Goal: Use online tool/utility

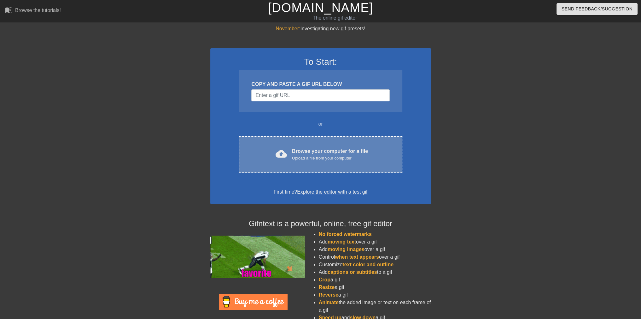
click at [299, 143] on div "cloud_upload Browse your computer for a file Upload a file from your computer C…" at bounding box center [320, 154] width 163 height 37
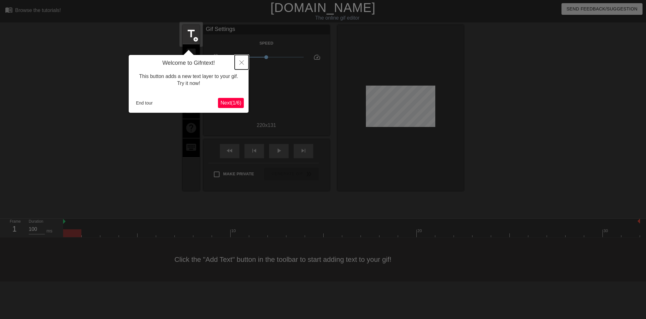
click at [241, 64] on icon "Close" at bounding box center [241, 62] width 4 height 4
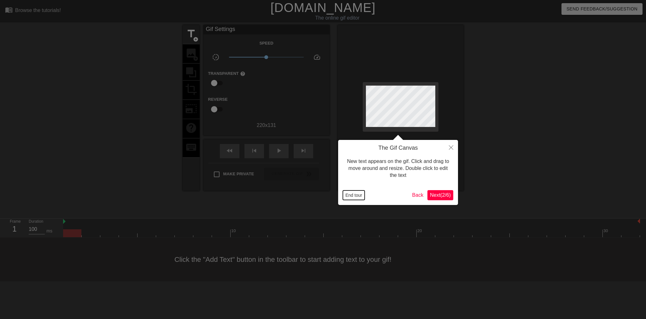
click at [355, 196] on button "End tour" at bounding box center [354, 194] width 22 height 9
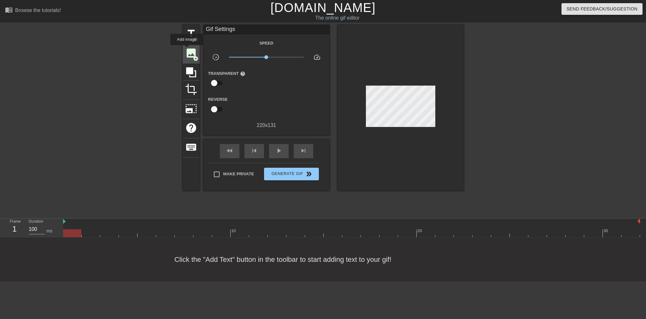
click at [187, 50] on span "image" at bounding box center [191, 53] width 12 height 12
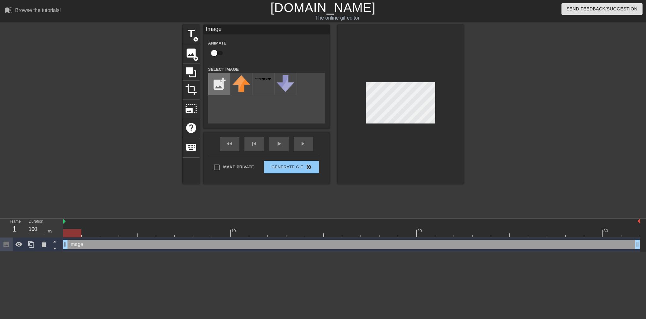
click at [221, 84] on input "file" at bounding box center [219, 83] width 21 height 21
type input "C:\fakepath\ge-meatball-400x400-1-removebg-preview.png"
click at [241, 87] on img at bounding box center [242, 84] width 18 height 18
drag, startPoint x: 75, startPoint y: 234, endPoint x: 186, endPoint y: 232, distance: 110.4
click at [186, 232] on div at bounding box center [184, 233] width 18 height 8
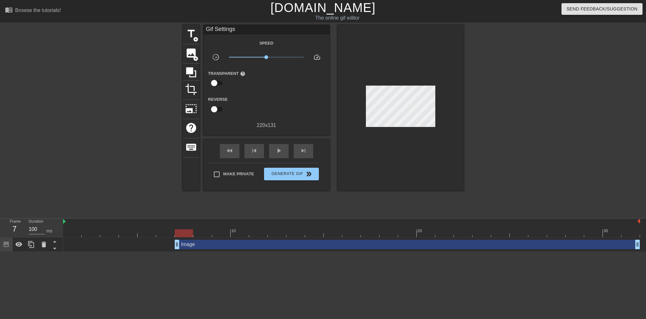
drag, startPoint x: 68, startPoint y: 245, endPoint x: 176, endPoint y: 243, distance: 108.5
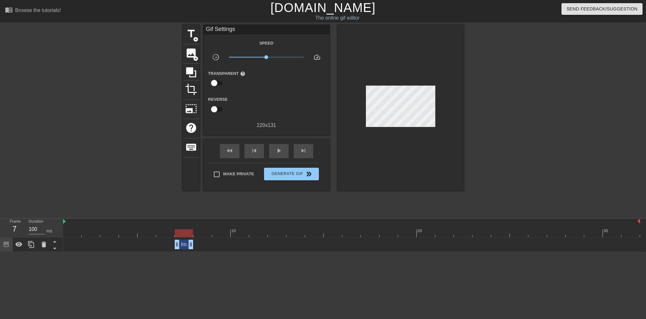
drag, startPoint x: 636, startPoint y: 244, endPoint x: 177, endPoint y: 252, distance: 459.5
click at [177, 251] on html "menu_book Browse the tutorials! [DOMAIN_NAME] The online gif editor Send Feedba…" at bounding box center [323, 125] width 646 height 251
drag, startPoint x: 184, startPoint y: 234, endPoint x: 209, endPoint y: 234, distance: 24.9
click at [209, 234] on div at bounding box center [202, 233] width 18 height 8
click at [185, 248] on div "Image drag_handle drag_handle" at bounding box center [184, 243] width 19 height 9
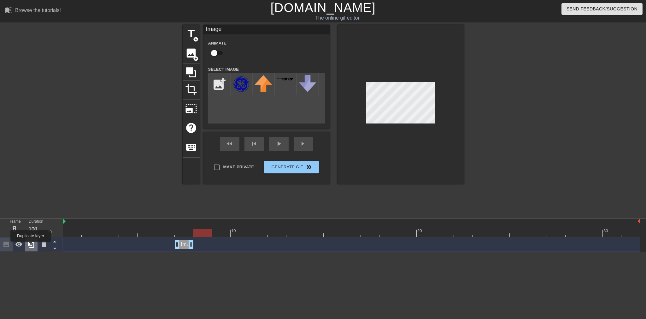
click at [31, 246] on icon at bounding box center [31, 244] width 6 height 7
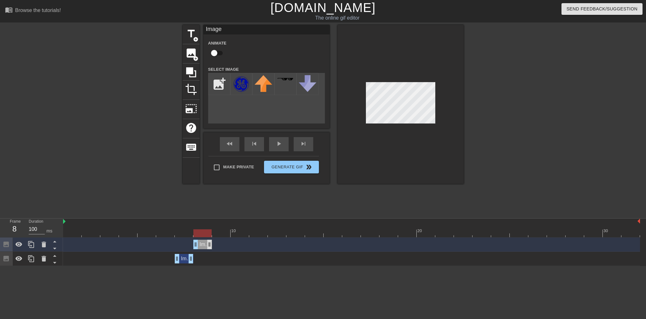
drag, startPoint x: 183, startPoint y: 244, endPoint x: 208, endPoint y: 244, distance: 25.2
click at [208, 244] on div "Image drag_handle drag_handle" at bounding box center [202, 243] width 19 height 9
drag, startPoint x: 204, startPoint y: 233, endPoint x: 215, endPoint y: 232, distance: 11.1
click at [215, 232] on div at bounding box center [221, 233] width 18 height 8
drag, startPoint x: 30, startPoint y: 246, endPoint x: 54, endPoint y: 249, distance: 24.7
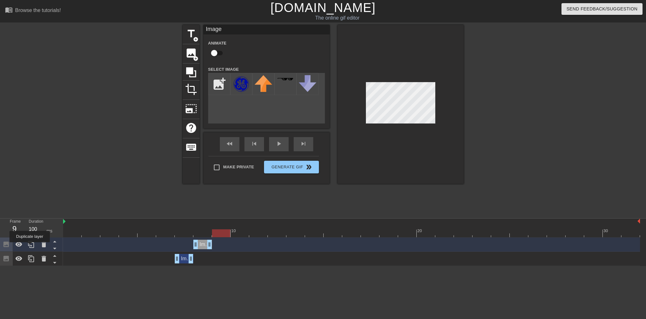
click at [30, 246] on icon at bounding box center [31, 244] width 8 height 8
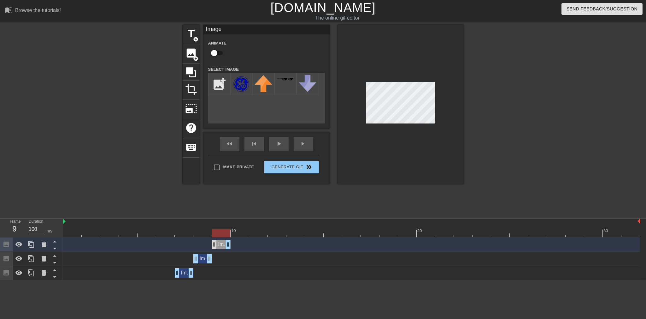
drag, startPoint x: 202, startPoint y: 245, endPoint x: 213, endPoint y: 244, distance: 11.8
click at [213, 244] on div "Image drag_handle drag_handle" at bounding box center [221, 243] width 19 height 9
drag, startPoint x: 220, startPoint y: 230, endPoint x: 233, endPoint y: 229, distance: 13.9
click at [233, 229] on div at bounding box center [240, 233] width 18 height 8
click at [34, 244] on icon at bounding box center [31, 244] width 8 height 8
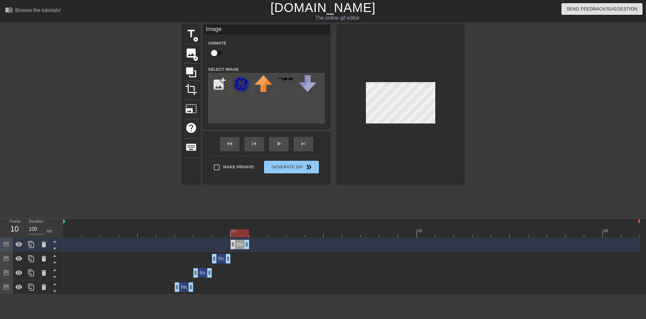
drag, startPoint x: 219, startPoint y: 246, endPoint x: 232, endPoint y: 245, distance: 13.0
click at [232, 245] on div "Image drag_handle drag_handle" at bounding box center [240, 243] width 19 height 9
drag, startPoint x: 243, startPoint y: 230, endPoint x: 258, endPoint y: 230, distance: 15.1
click at [258, 230] on div at bounding box center [258, 233] width 18 height 8
drag, startPoint x: 33, startPoint y: 243, endPoint x: 203, endPoint y: 233, distance: 170.4
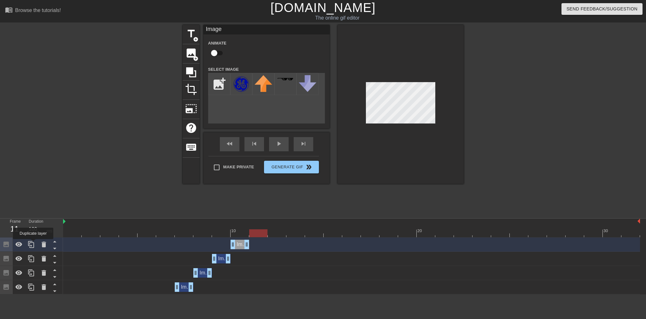
click at [33, 243] on icon at bounding box center [31, 244] width 8 height 8
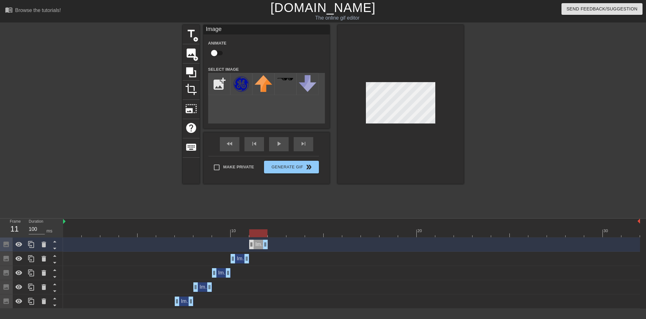
drag, startPoint x: 241, startPoint y: 244, endPoint x: 252, endPoint y: 244, distance: 11.4
click at [252, 244] on div "Image drag_handle drag_handle" at bounding box center [258, 243] width 19 height 9
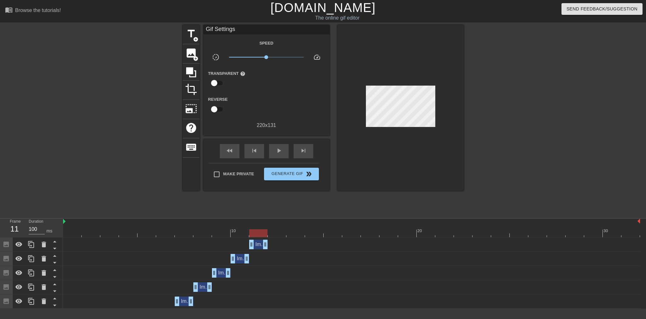
click at [401, 85] on div at bounding box center [401, 108] width 126 height 166
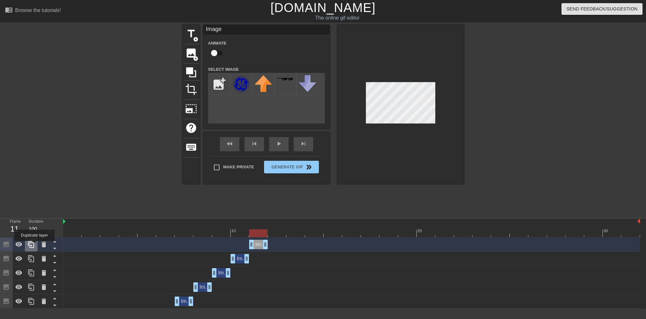
click at [34, 245] on icon at bounding box center [31, 244] width 8 height 8
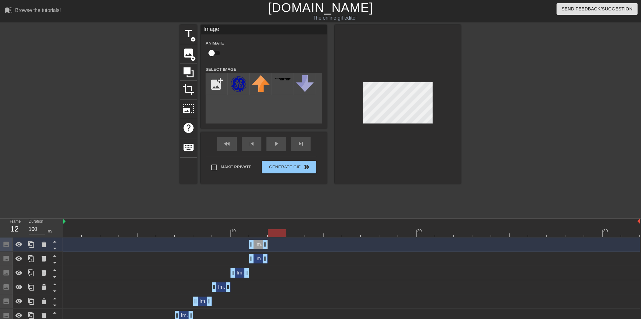
drag, startPoint x: 258, startPoint y: 232, endPoint x: 277, endPoint y: 234, distance: 19.0
click at [277, 234] on div at bounding box center [277, 233] width 18 height 8
drag, startPoint x: 257, startPoint y: 246, endPoint x: 360, endPoint y: 208, distance: 109.3
click at [271, 245] on div "Image drag_handle drag_handle" at bounding box center [277, 243] width 19 height 9
drag, startPoint x: 273, startPoint y: 232, endPoint x: 290, endPoint y: 231, distance: 17.4
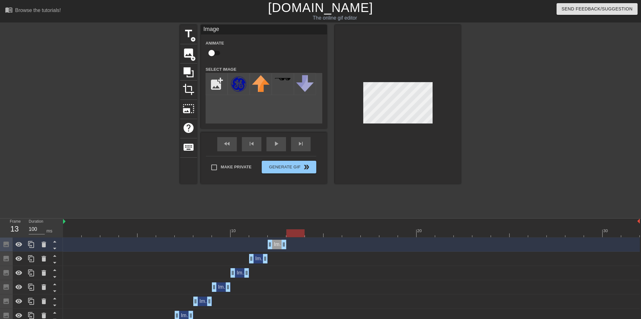
click at [290, 231] on div at bounding box center [295, 233] width 18 height 8
drag, startPoint x: 298, startPoint y: 233, endPoint x: 456, endPoint y: 235, distance: 157.8
click at [456, 235] on div at bounding box center [463, 233] width 18 height 8
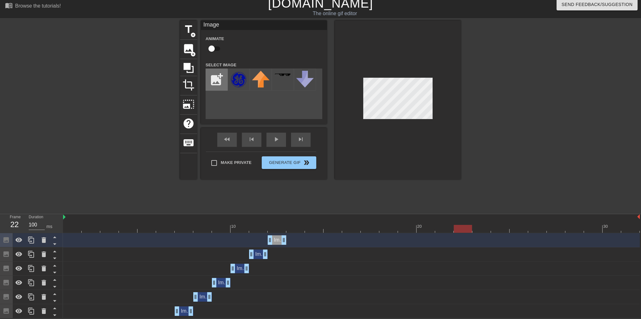
click at [215, 82] on input "file" at bounding box center [216, 79] width 21 height 21
type input "C:\fakepath\image.cg4"
click at [242, 77] on img at bounding box center [239, 75] width 18 height 8
click at [213, 81] on input "file" at bounding box center [216, 79] width 21 height 21
click at [242, 78] on img at bounding box center [239, 75] width 18 height 8
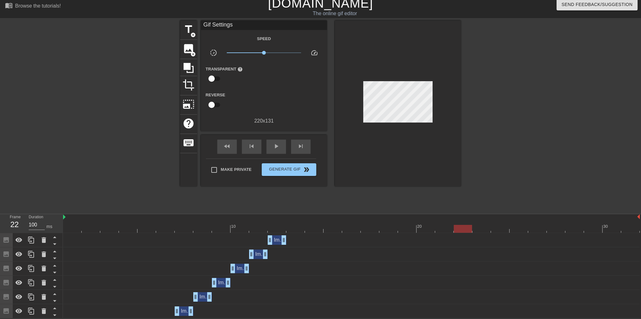
click at [280, 240] on div "Image drag_handle drag_handle" at bounding box center [277, 239] width 19 height 9
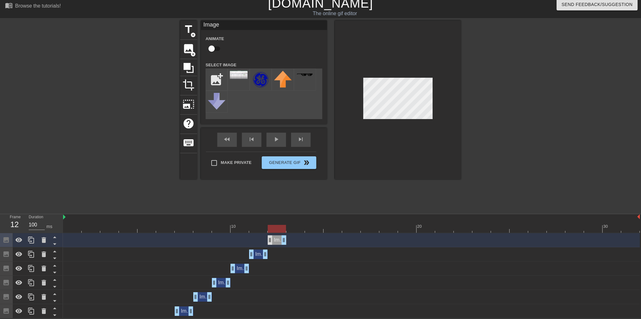
drag, startPoint x: 464, startPoint y: 229, endPoint x: 273, endPoint y: 239, distance: 192.1
click at [273, 239] on div "10 20 30 Image drag_handle drag_handle Image drag_handle drag_handle Image drag…" at bounding box center [352, 266] width 578 height 104
click at [257, 82] on img at bounding box center [261, 80] width 18 height 18
click at [221, 80] on input "file" at bounding box center [216, 79] width 21 height 21
drag, startPoint x: 83, startPoint y: 221, endPoint x: 82, endPoint y: 249, distance: 27.5
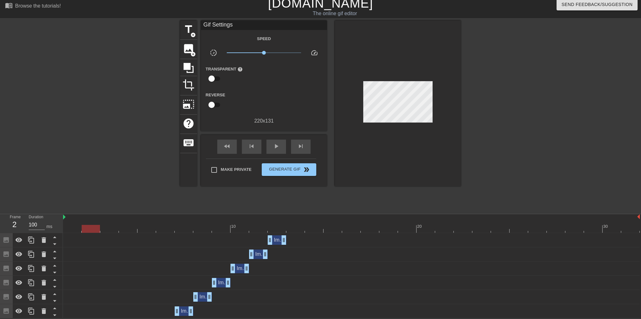
drag, startPoint x: 82, startPoint y: 249, endPoint x: 71, endPoint y: 230, distance: 22.1
click at [71, 230] on div at bounding box center [351, 229] width 577 height 8
click at [276, 145] on span "play_arrow" at bounding box center [277, 146] width 8 height 8
click at [186, 66] on icon at bounding box center [189, 68] width 10 height 10
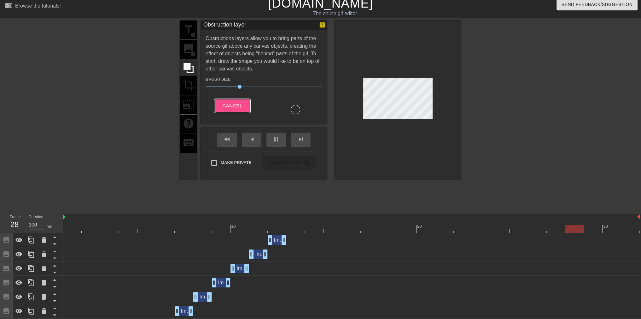
click at [235, 105] on span "Cancel" at bounding box center [232, 106] width 20 height 8
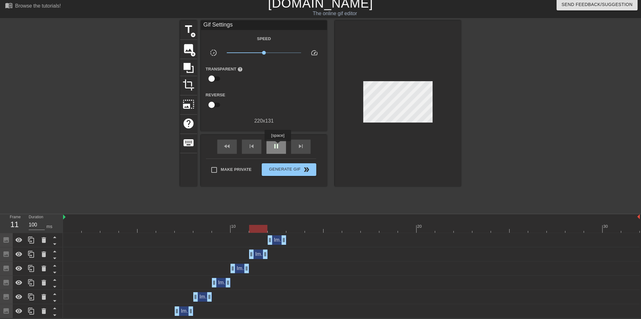
click at [278, 145] on span "pause" at bounding box center [277, 146] width 8 height 8
click at [185, 47] on span "image" at bounding box center [189, 49] width 12 height 12
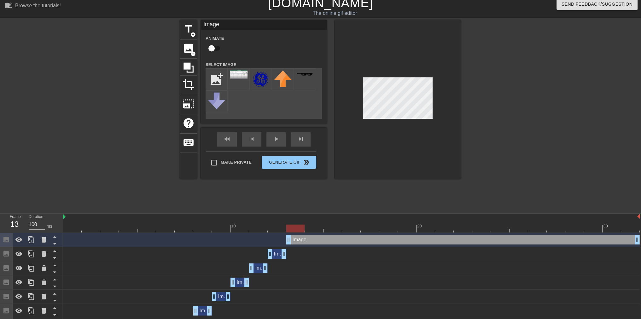
drag, startPoint x: 271, startPoint y: 240, endPoint x: 290, endPoint y: 240, distance: 18.6
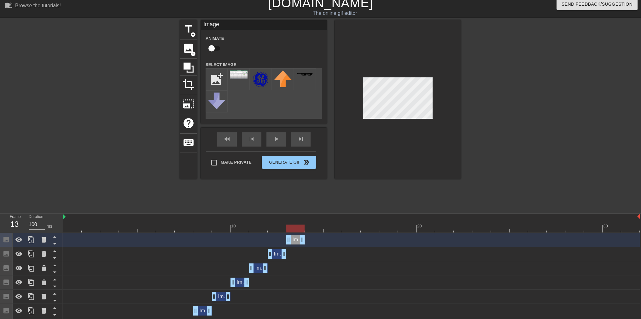
drag, startPoint x: 639, startPoint y: 240, endPoint x: 304, endPoint y: 243, distance: 335.1
click at [240, 75] on img at bounding box center [239, 74] width 18 height 8
drag, startPoint x: 296, startPoint y: 227, endPoint x: 464, endPoint y: 232, distance: 168.2
click at [464, 232] on div at bounding box center [463, 228] width 18 height 8
drag, startPoint x: 293, startPoint y: 241, endPoint x: 415, endPoint y: 157, distance: 148.1
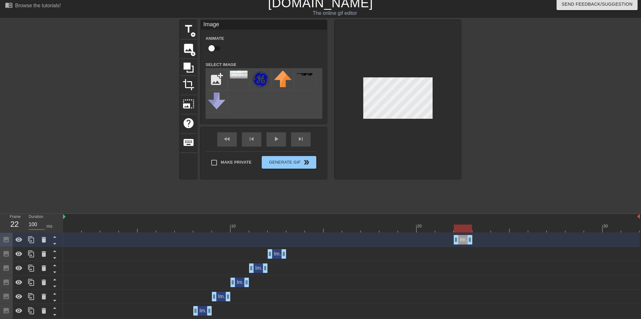
click at [458, 235] on div "Image drag_handle drag_handle" at bounding box center [463, 239] width 19 height 9
drag, startPoint x: 466, startPoint y: 230, endPoint x: 483, endPoint y: 230, distance: 17.0
click at [483, 230] on div at bounding box center [482, 228] width 18 height 8
click at [34, 243] on icon at bounding box center [31, 240] width 8 height 8
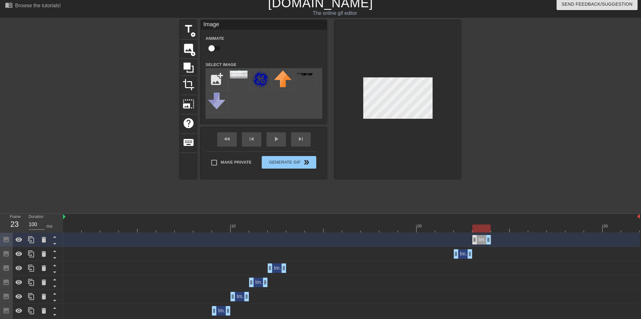
drag, startPoint x: 461, startPoint y: 239, endPoint x: 476, endPoint y: 241, distance: 15.0
click at [476, 241] on div "Image drag_handle drag_handle" at bounding box center [482, 239] width 19 height 9
drag, startPoint x: 480, startPoint y: 227, endPoint x: 497, endPoint y: 227, distance: 17.0
click at [497, 227] on div at bounding box center [500, 228] width 18 height 8
click at [34, 244] on div at bounding box center [31, 240] width 13 height 14
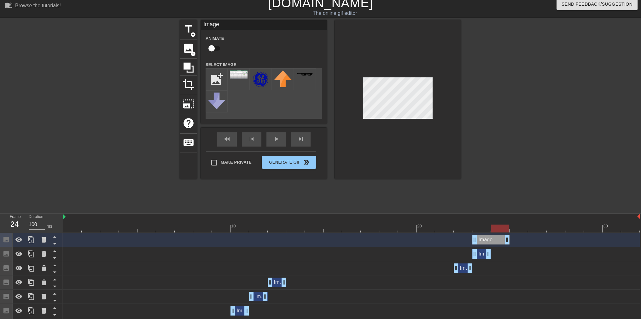
drag, startPoint x: 486, startPoint y: 241, endPoint x: 501, endPoint y: 241, distance: 15.1
drag, startPoint x: 475, startPoint y: 241, endPoint x: 493, endPoint y: 240, distance: 17.7
click at [364, 76] on div at bounding box center [398, 99] width 126 height 159
drag, startPoint x: 505, startPoint y: 226, endPoint x: 521, endPoint y: 227, distance: 15.8
click at [521, 227] on div at bounding box center [519, 228] width 18 height 8
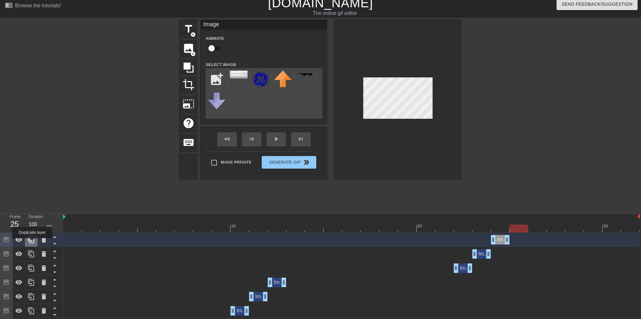
click at [32, 242] on icon at bounding box center [31, 240] width 8 height 8
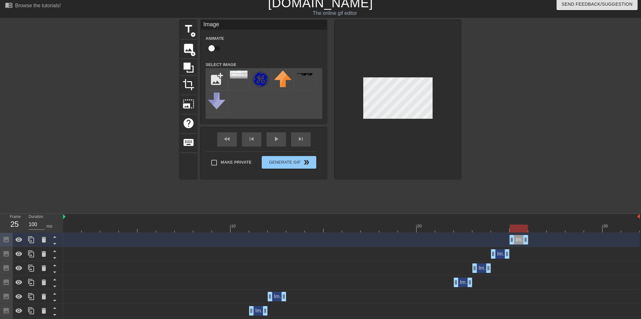
drag, startPoint x: 508, startPoint y: 239, endPoint x: 518, endPoint y: 240, distance: 10.4
click at [518, 240] on div "Image drag_handle drag_handle" at bounding box center [519, 239] width 19 height 9
click at [335, 56] on div at bounding box center [398, 99] width 126 height 159
click at [446, 124] on div at bounding box center [398, 99] width 126 height 159
click at [347, 67] on div at bounding box center [398, 99] width 126 height 159
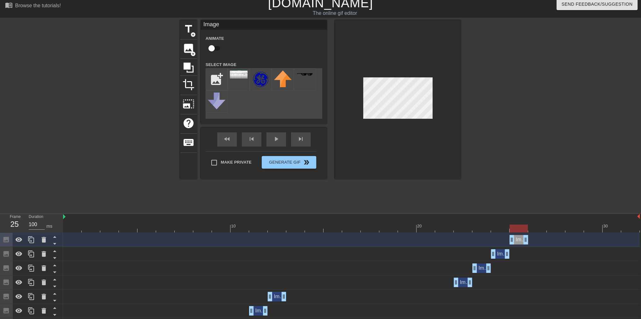
click at [435, 119] on div at bounding box center [398, 99] width 126 height 159
click at [362, 76] on div at bounding box center [398, 99] width 126 height 159
drag, startPoint x: 525, startPoint y: 239, endPoint x: 651, endPoint y: 245, distance: 125.4
click at [641, 245] on html "menu_book Browse the tutorials! [DOMAIN_NAME] The online gif editor Send Feedba…" at bounding box center [320, 184] width 641 height 379
drag, startPoint x: 625, startPoint y: 227, endPoint x: 0, endPoint y: 202, distance: 625.2
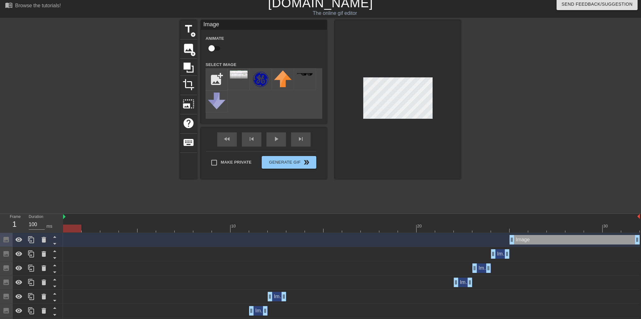
click at [0, 202] on div "menu_book Browse the tutorials! [DOMAIN_NAME] The online gif editor Send Feedba…" at bounding box center [320, 184] width 641 height 379
click at [275, 140] on div "play_arrow" at bounding box center [277, 139] width 20 height 14
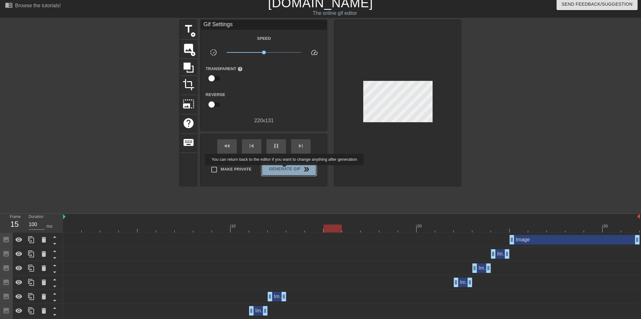
click at [285, 169] on span "Generate Gif double_arrow" at bounding box center [289, 169] width 50 height 8
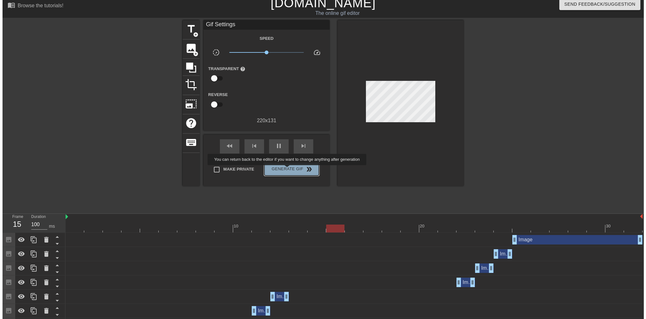
scroll to position [0, 0]
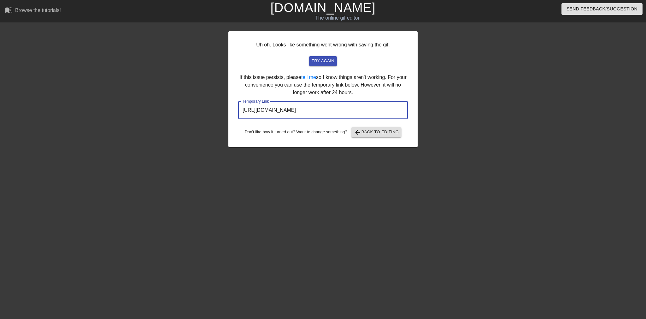
drag, startPoint x: 376, startPoint y: 110, endPoint x: 148, endPoint y: 114, distance: 228.5
click at [148, 114] on div "Uh oh. Looks like something went wrong with saving the gif. try again If this i…" at bounding box center [323, 119] width 646 height 189
